Goal: Information Seeking & Learning: Learn about a topic

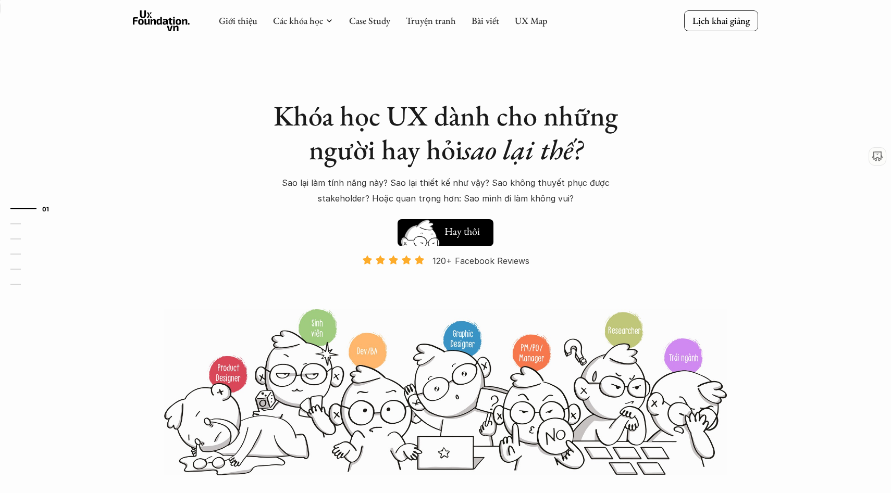
click at [471, 235] on h5 "Xem thử" at bounding box center [463, 233] width 39 height 15
click at [481, 23] on link "Bài viết" at bounding box center [485, 21] width 28 height 12
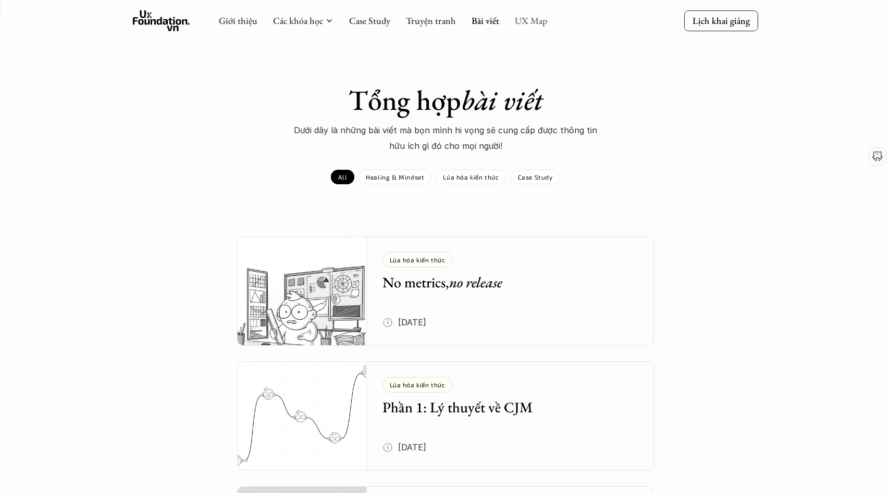
click at [526, 22] on link "UX Map" at bounding box center [531, 21] width 33 height 12
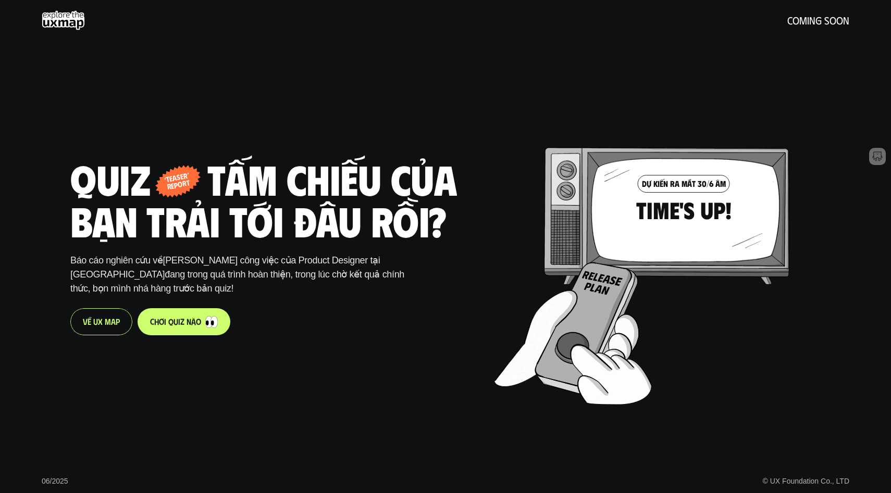
click at [105, 331] on div "V ề U X M a p" at bounding box center [101, 321] width 62 height 27
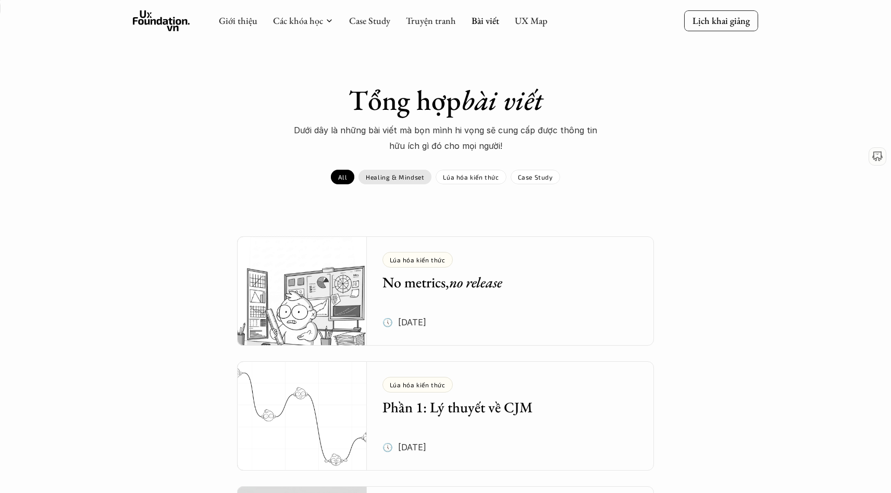
click at [416, 174] on p "Healing & Mindset" at bounding box center [395, 176] width 58 height 7
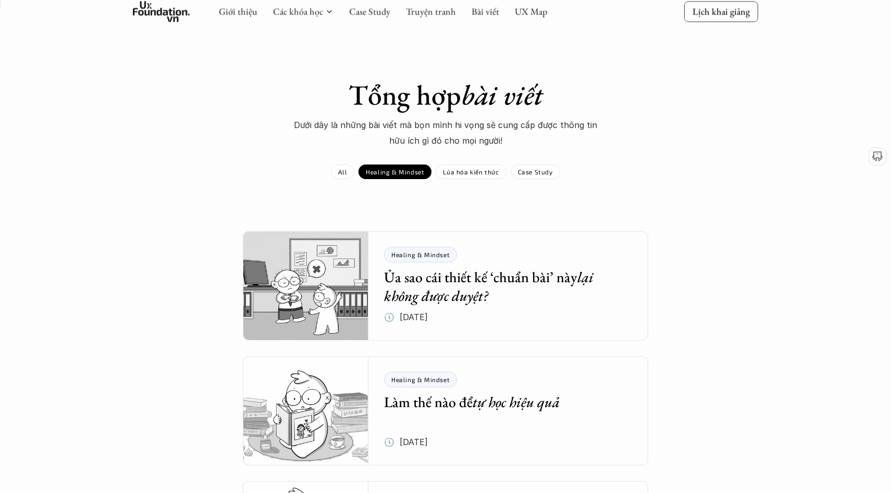
scroll to position [6, 0]
